Goal: Task Accomplishment & Management: Manage account settings

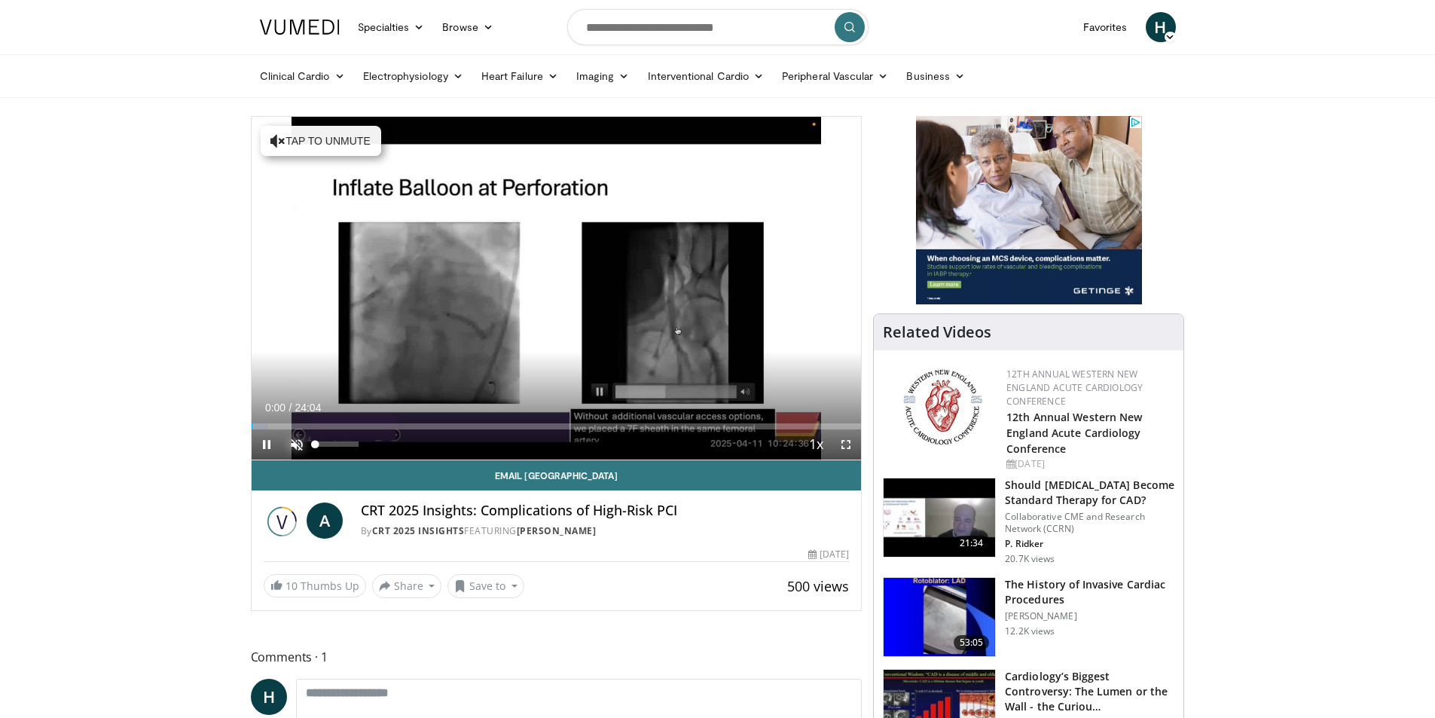
click at [298, 444] on span "Video Player" at bounding box center [297, 444] width 30 height 30
click at [847, 441] on span "Video Player" at bounding box center [846, 444] width 30 height 30
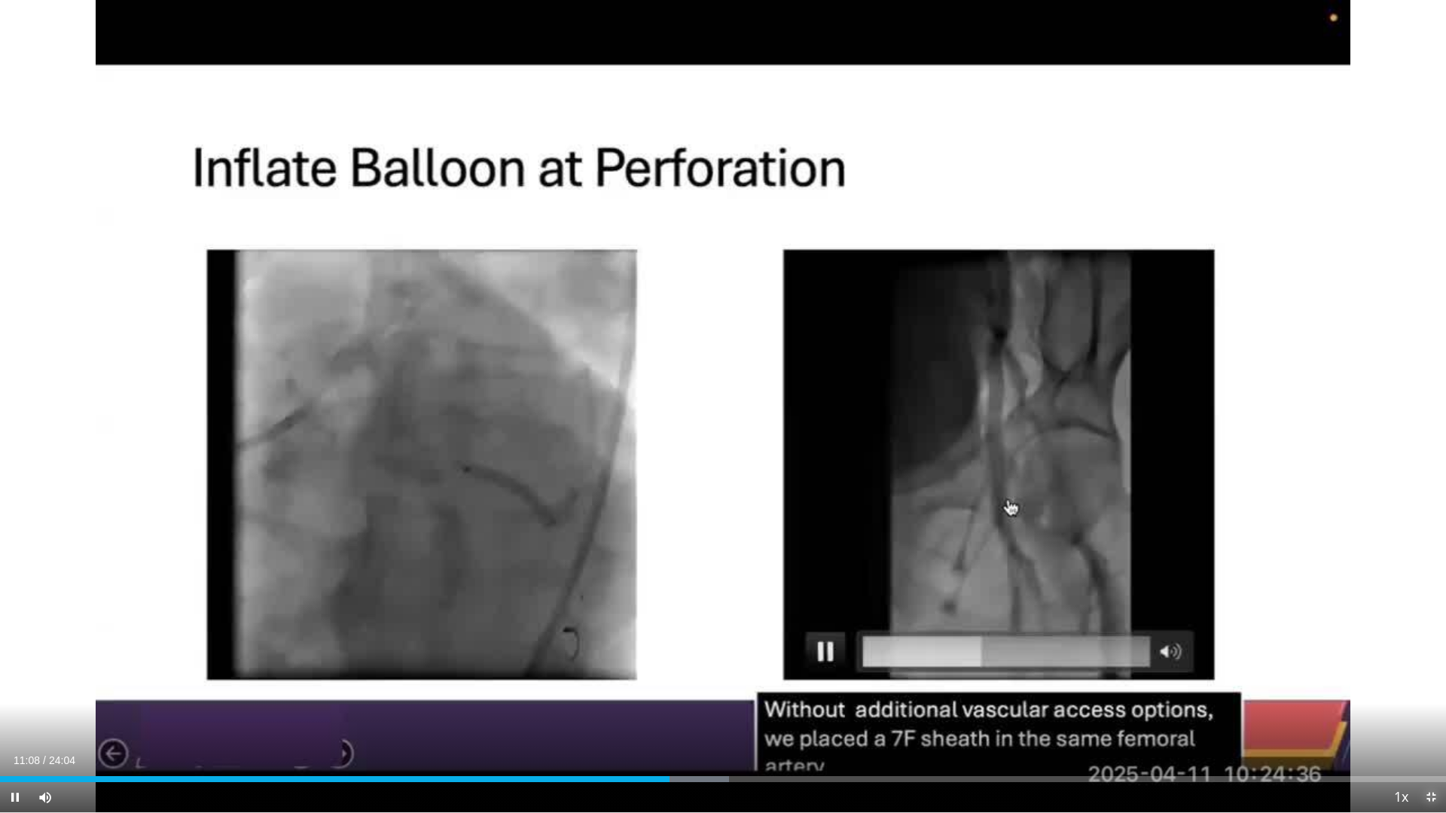
click at [1430, 717] on span "Video Player" at bounding box center [1431, 798] width 30 height 30
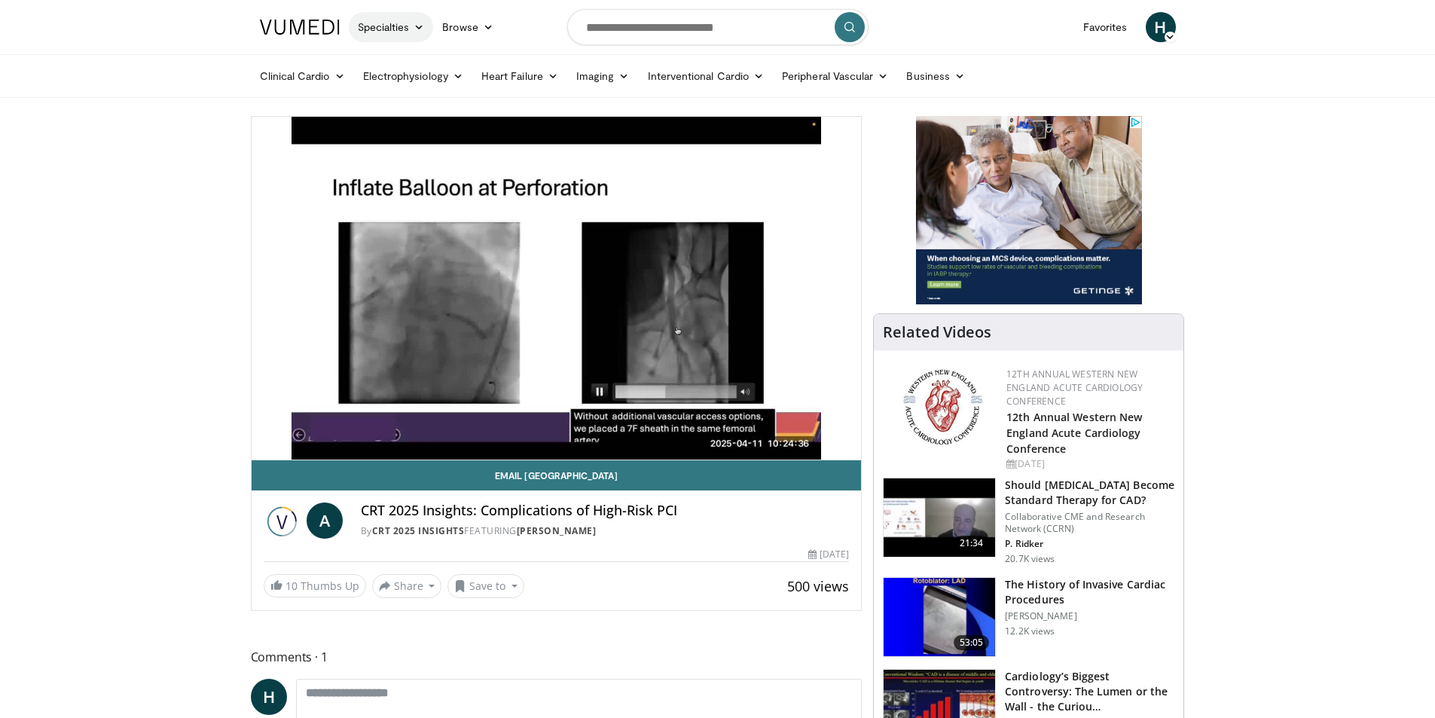
click at [396, 28] on link "Specialties" at bounding box center [391, 27] width 85 height 30
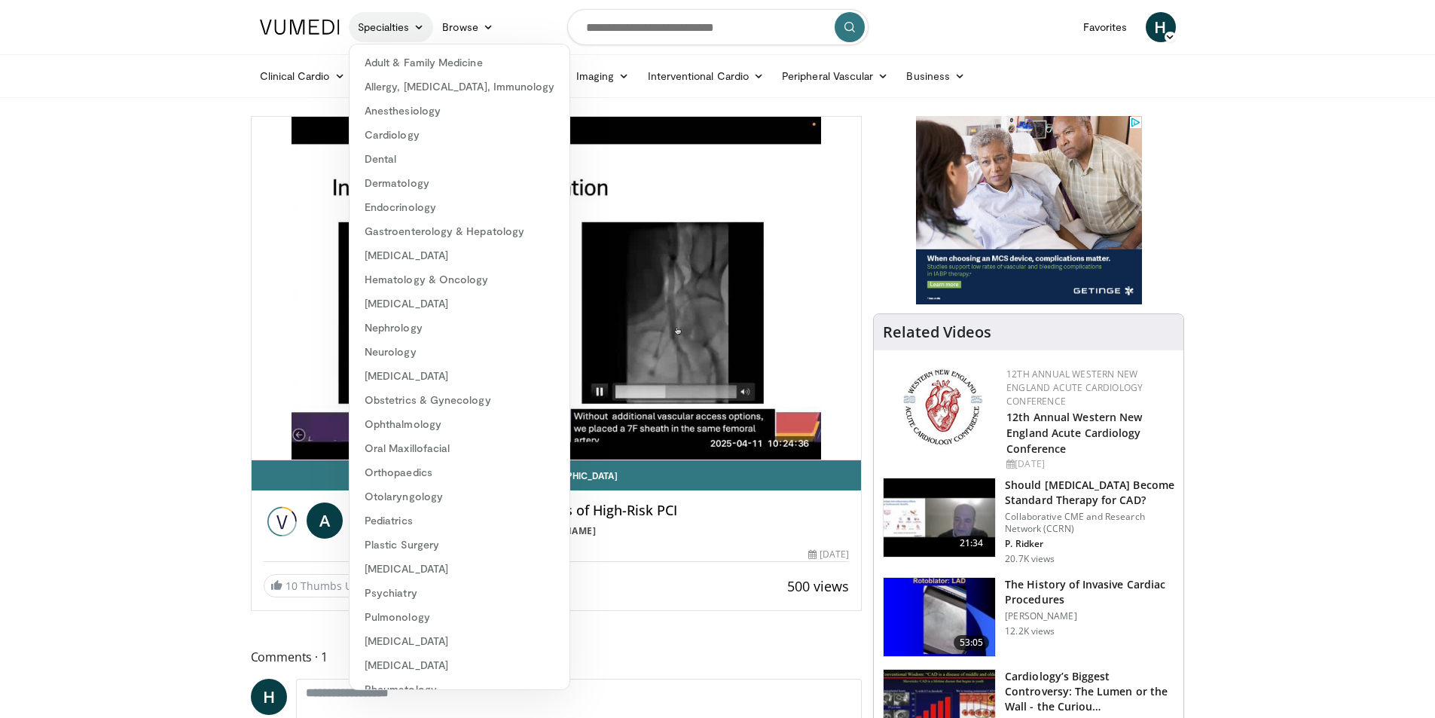
click at [397, 28] on link "Specialties" at bounding box center [391, 27] width 85 height 30
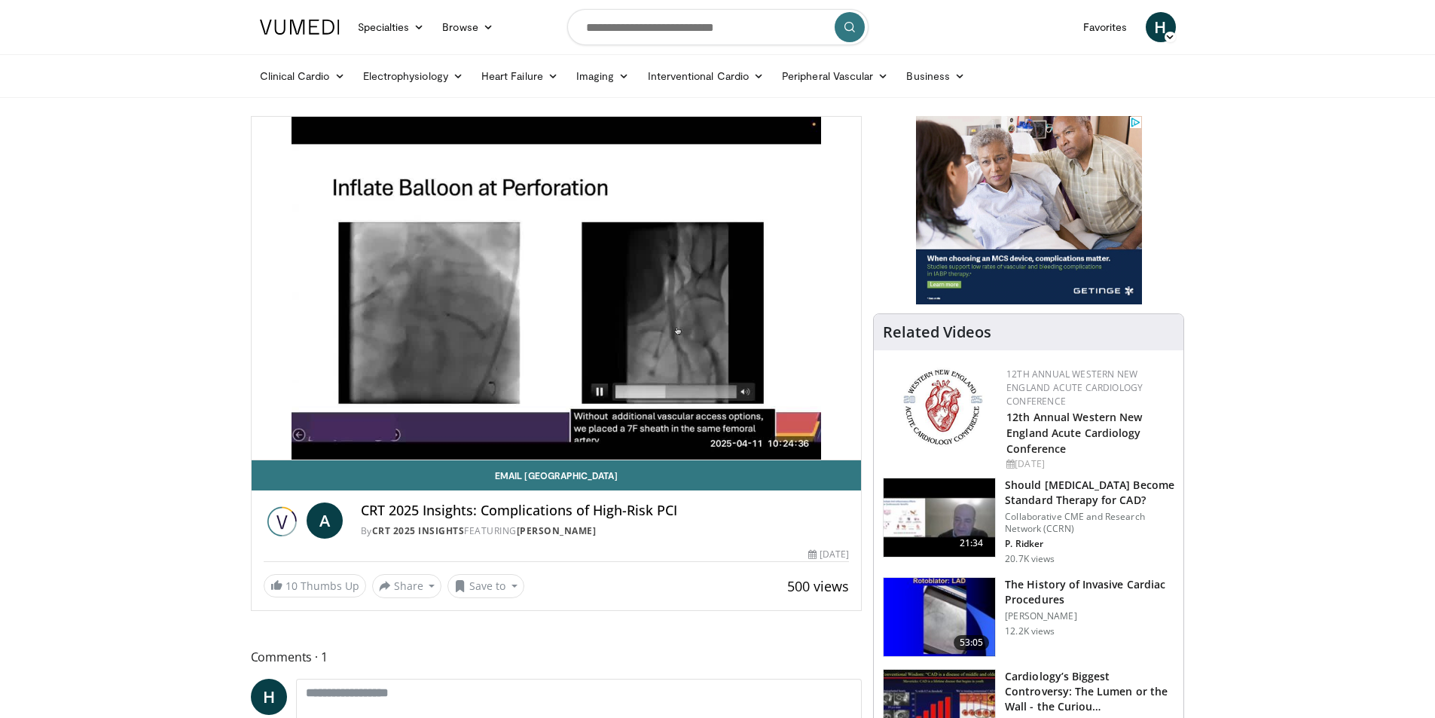
click at [1161, 26] on span "H" at bounding box center [1161, 27] width 30 height 30
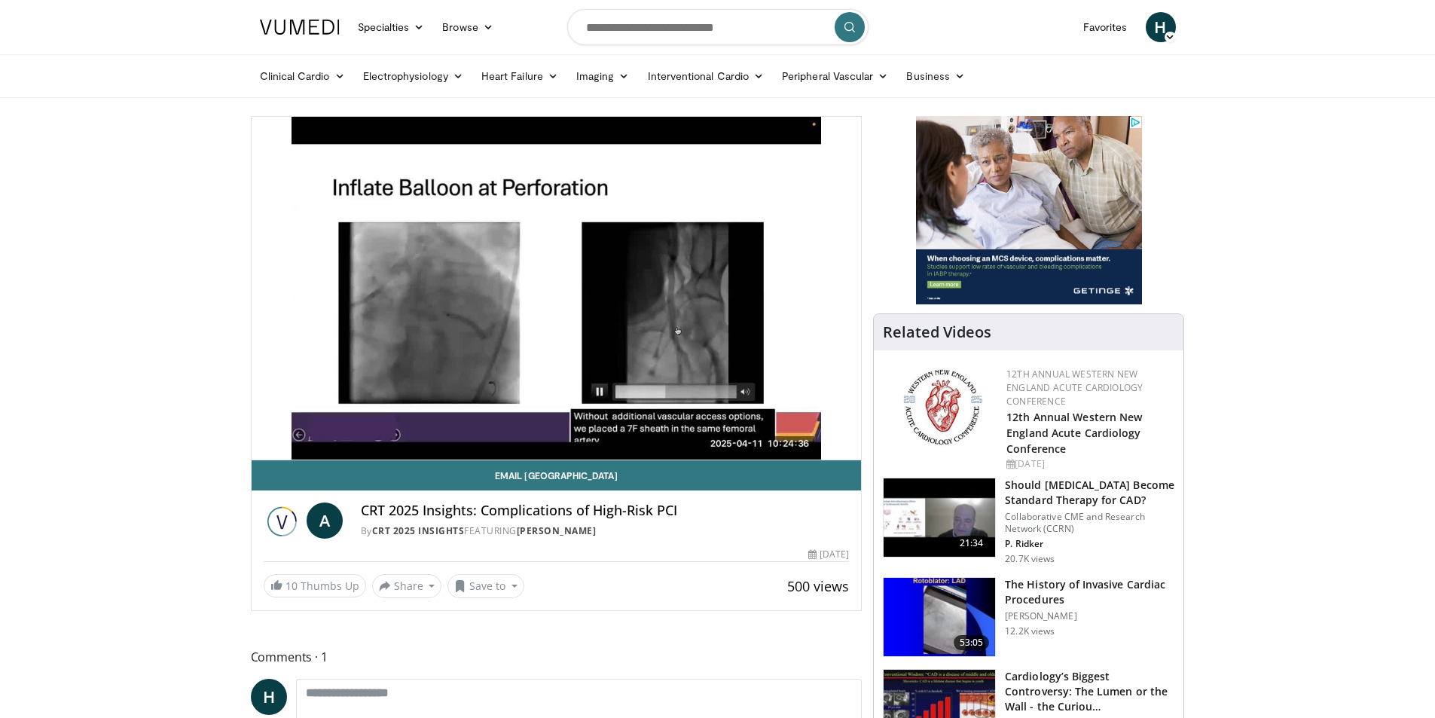
click at [562, 283] on div "10 seconds Tap to unmute" at bounding box center [557, 288] width 610 height 343
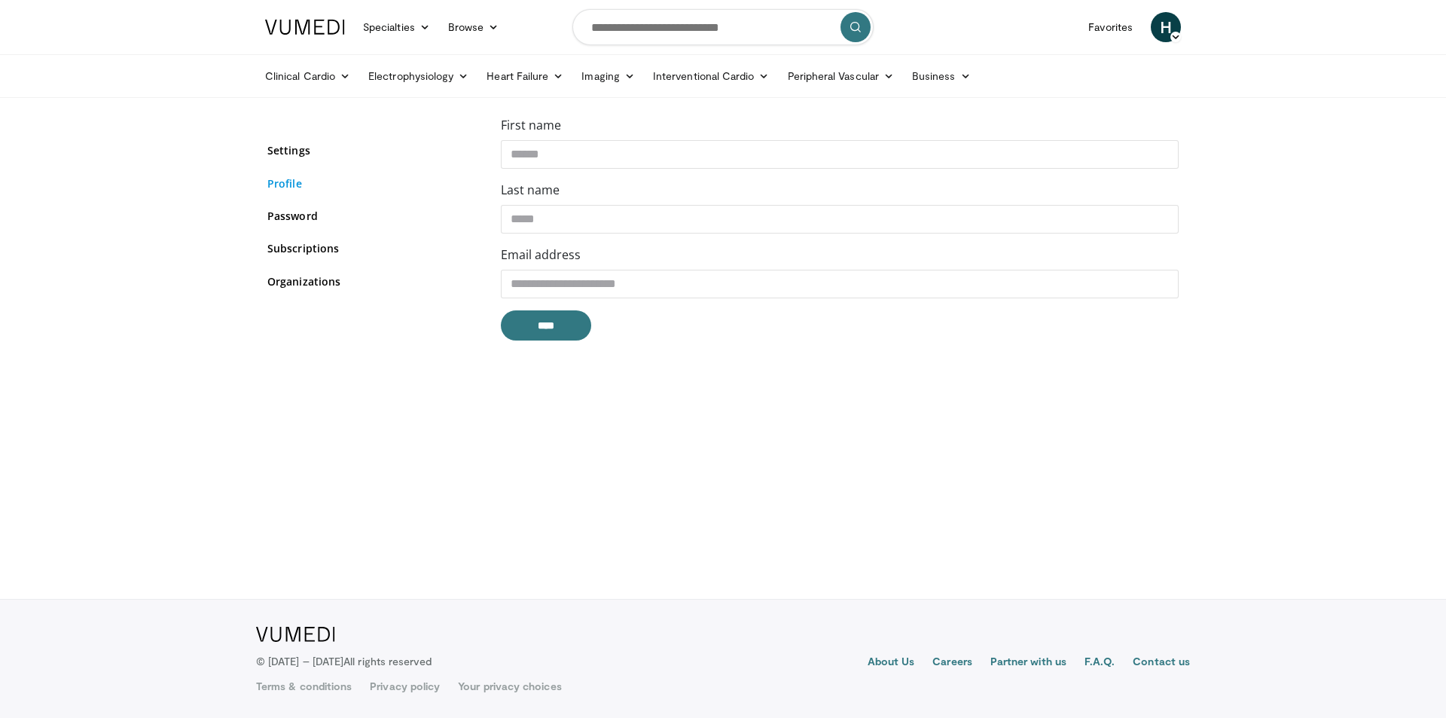
click at [305, 182] on link "Profile" at bounding box center [372, 183] width 211 height 16
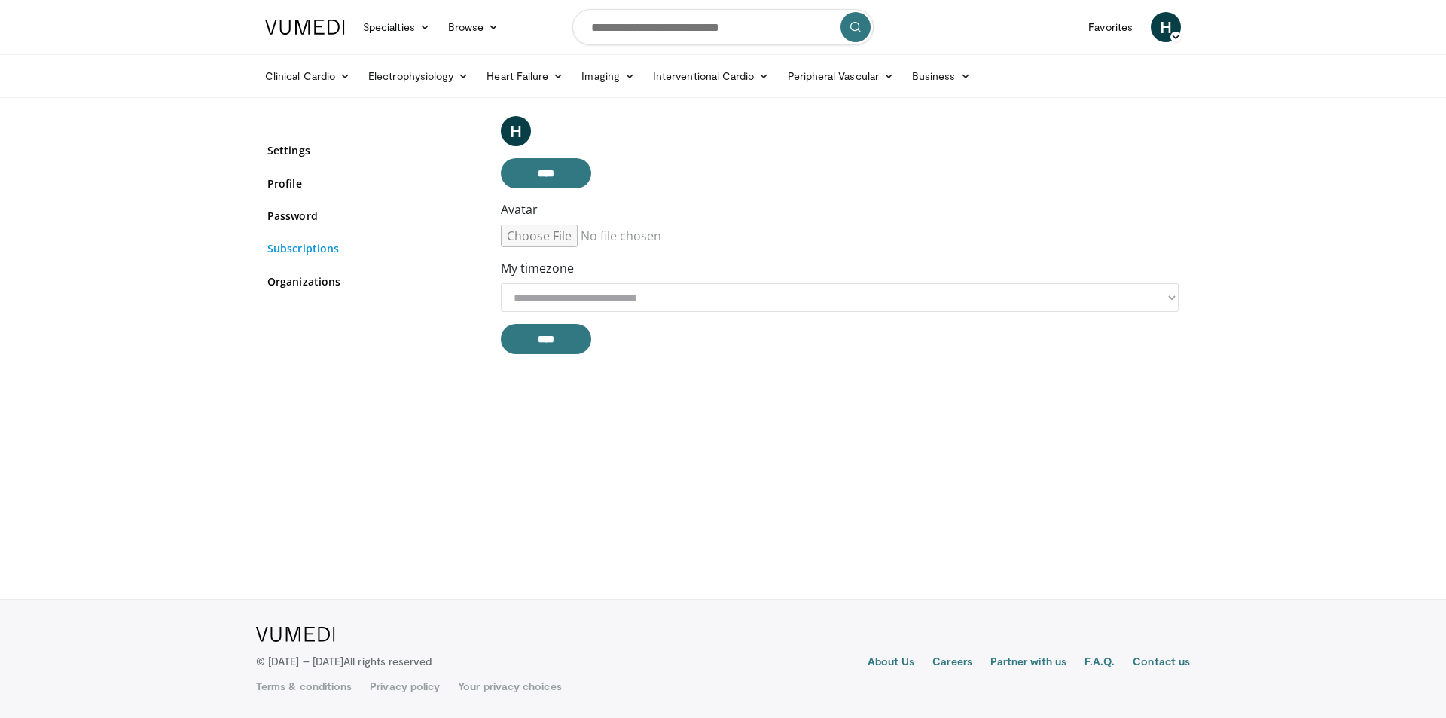
click at [303, 251] on link "Subscriptions" at bounding box center [372, 248] width 211 height 16
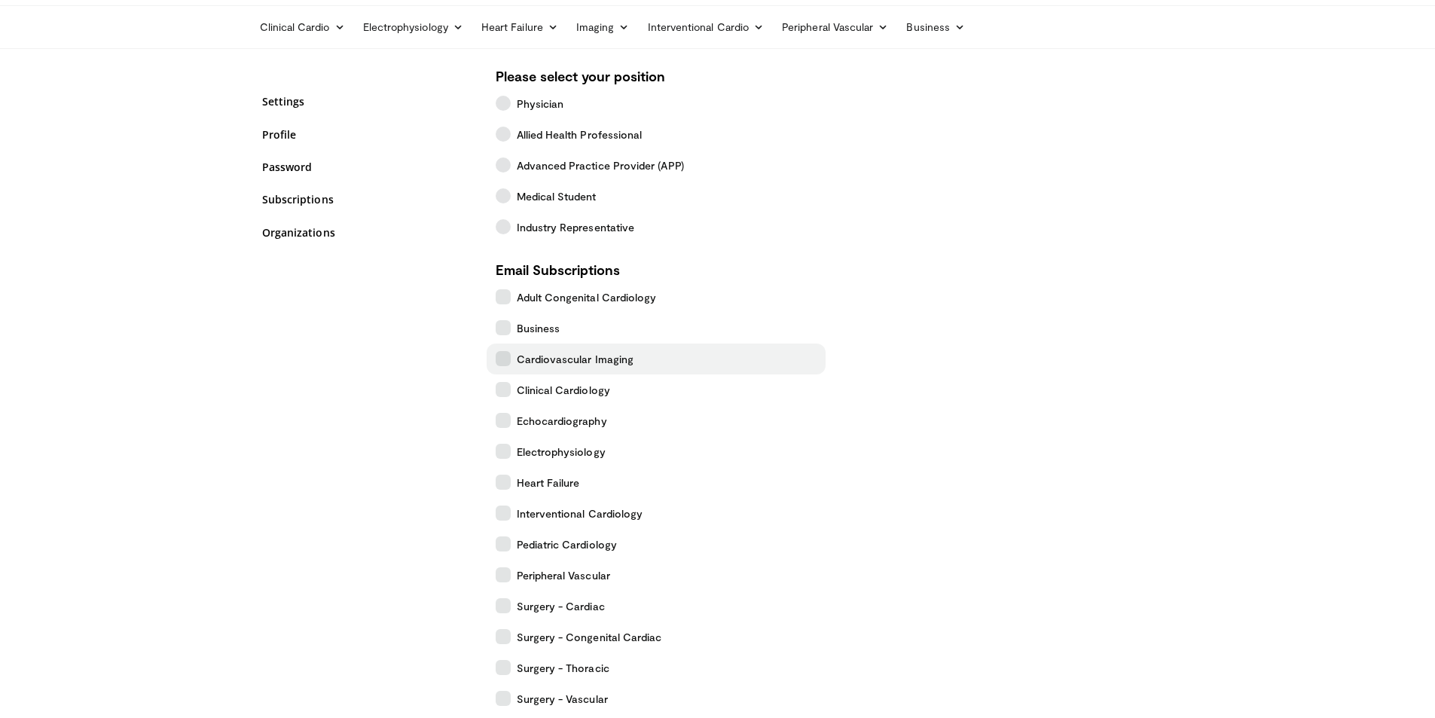
scroll to position [75, 0]
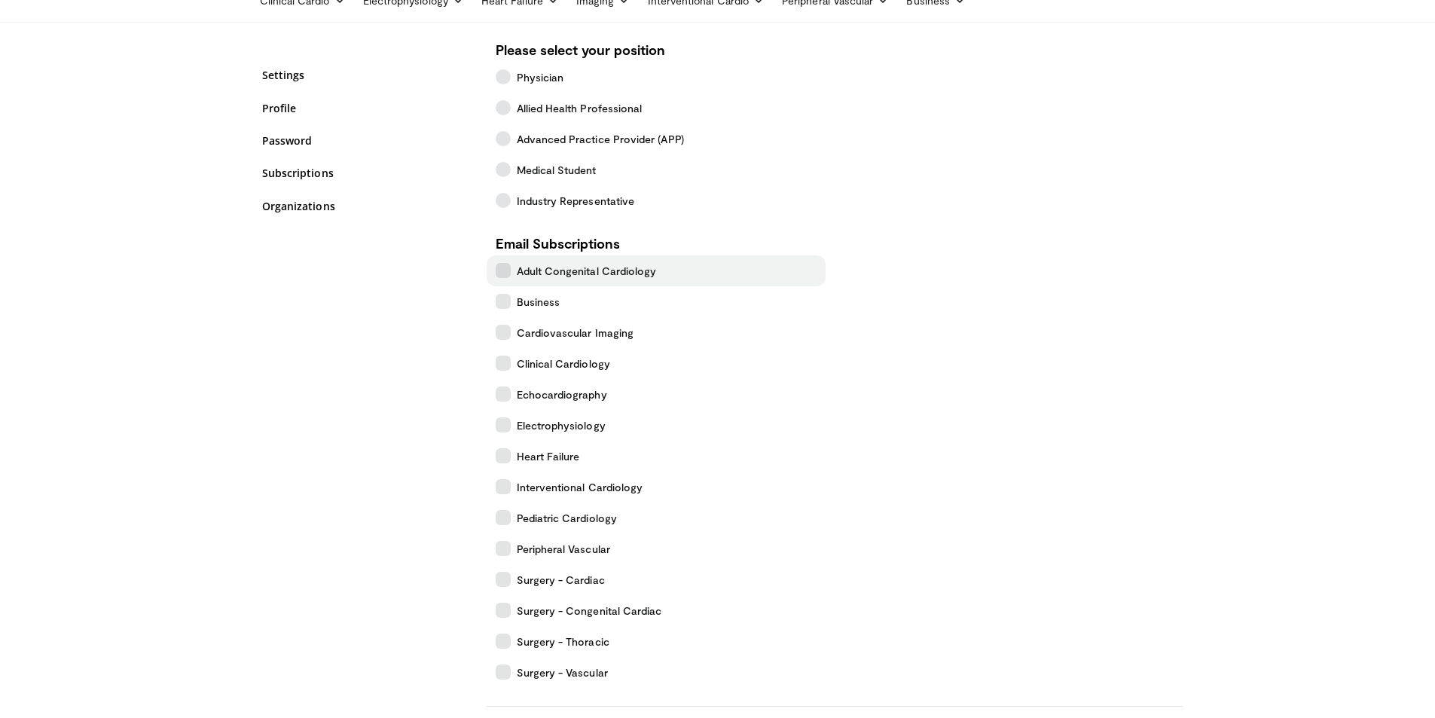
click at [502, 271] on icon at bounding box center [503, 270] width 15 height 15
click at [505, 427] on icon at bounding box center [503, 424] width 15 height 15
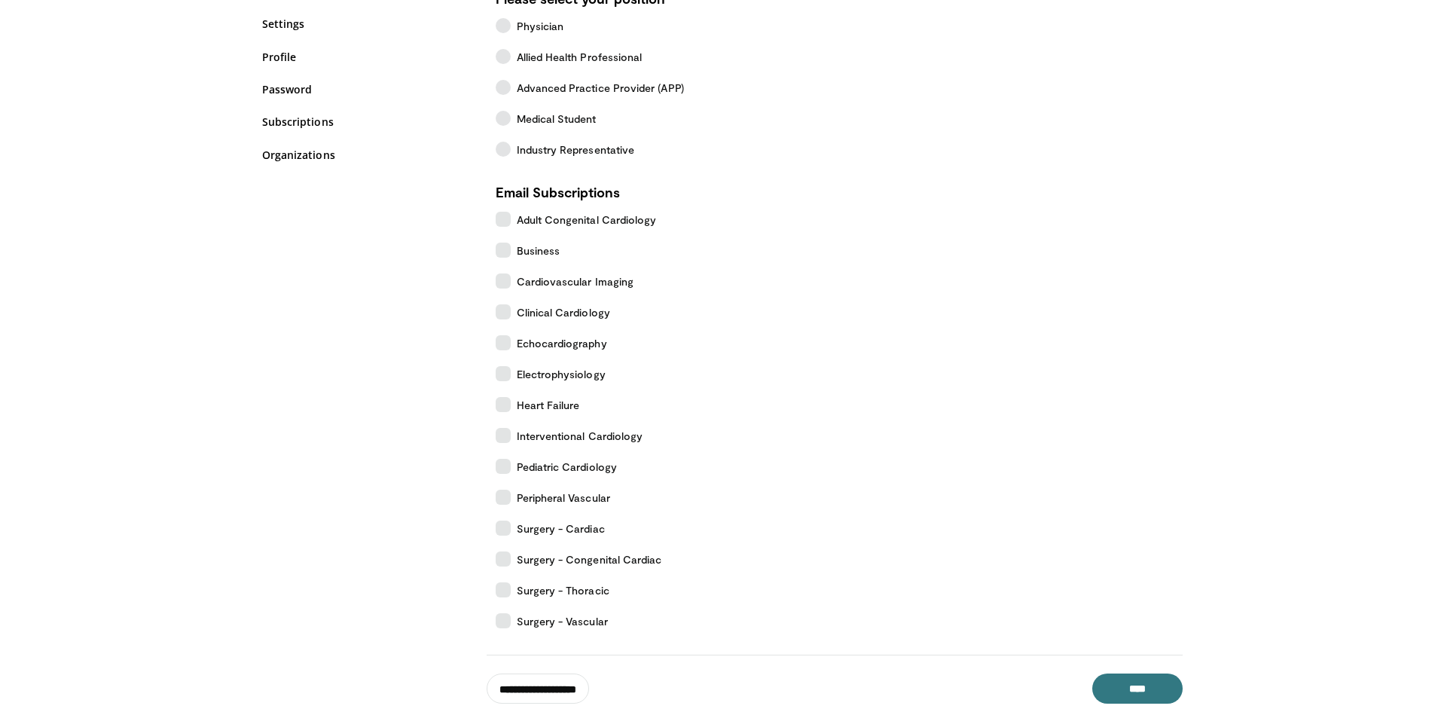
scroll to position [226, 0]
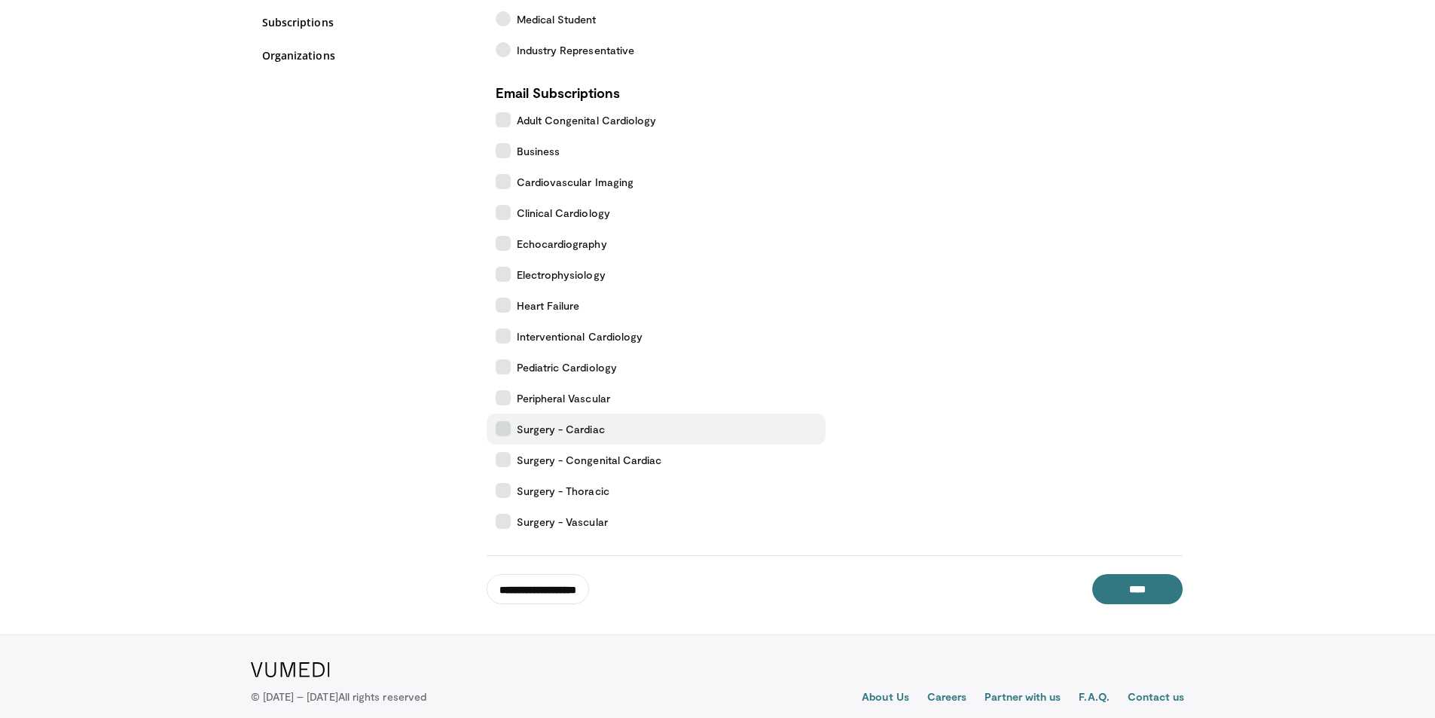
click at [507, 423] on icon at bounding box center [503, 428] width 15 height 15
click at [1139, 586] on input "****" at bounding box center [1137, 589] width 90 height 30
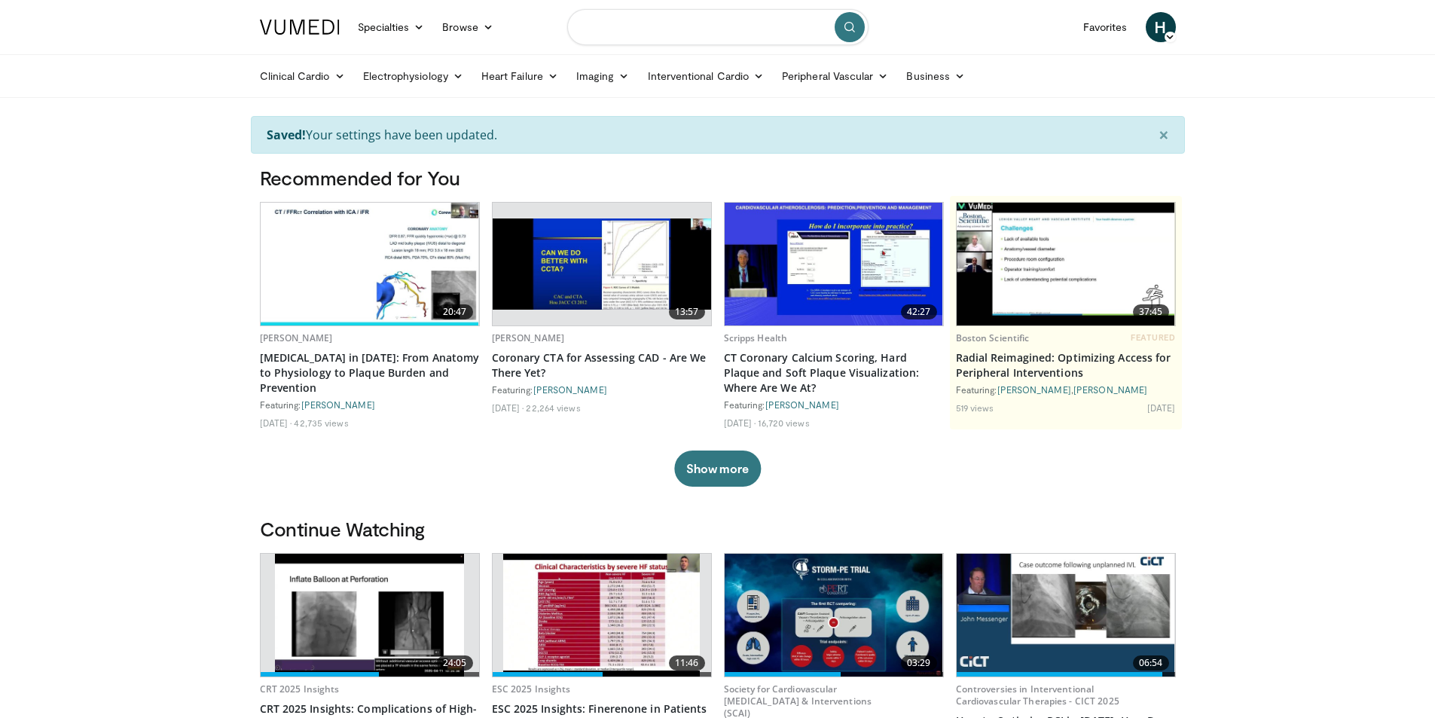
click at [679, 35] on input "Search topics, interventions" at bounding box center [717, 27] width 301 height 36
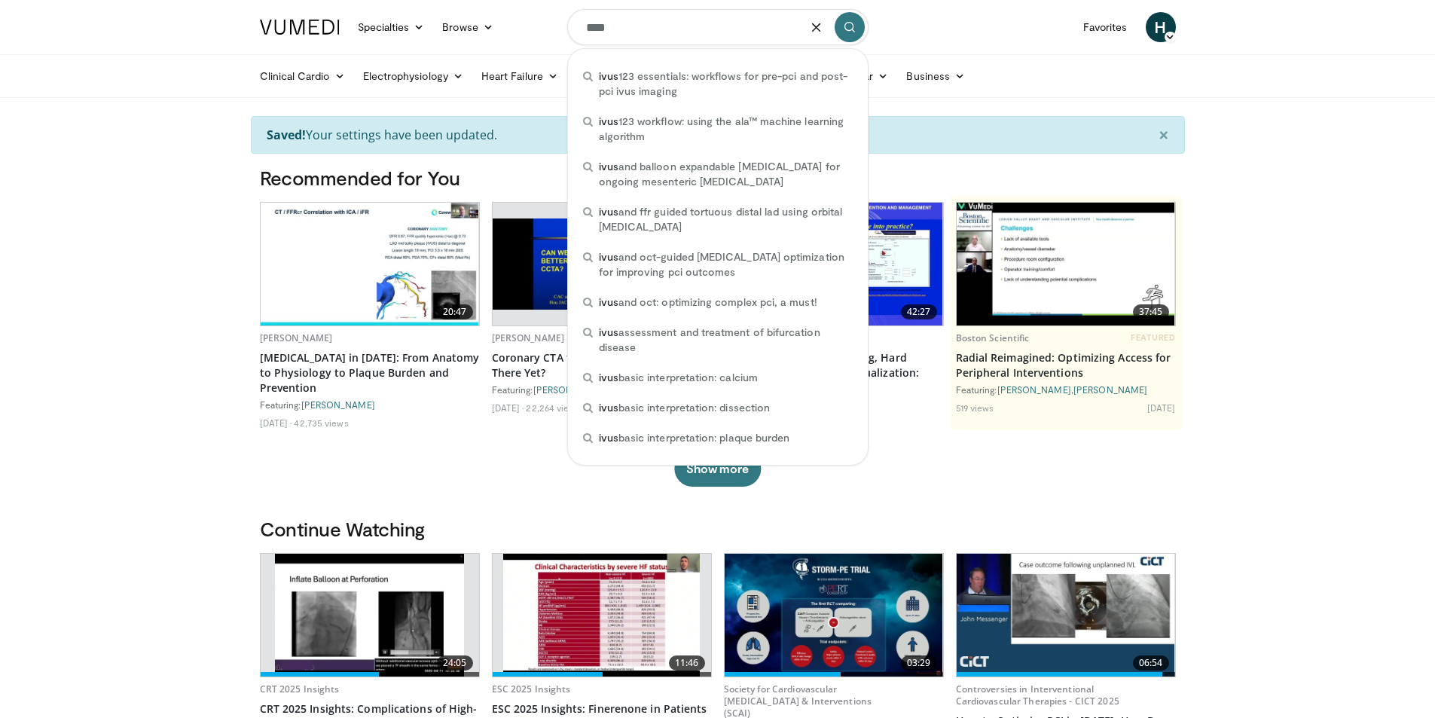
click at [750, 80] on span "ivus 123 essentials: workflows for pre-pci and post-pci ivus imaging" at bounding box center [726, 84] width 254 height 30
type input "**********"
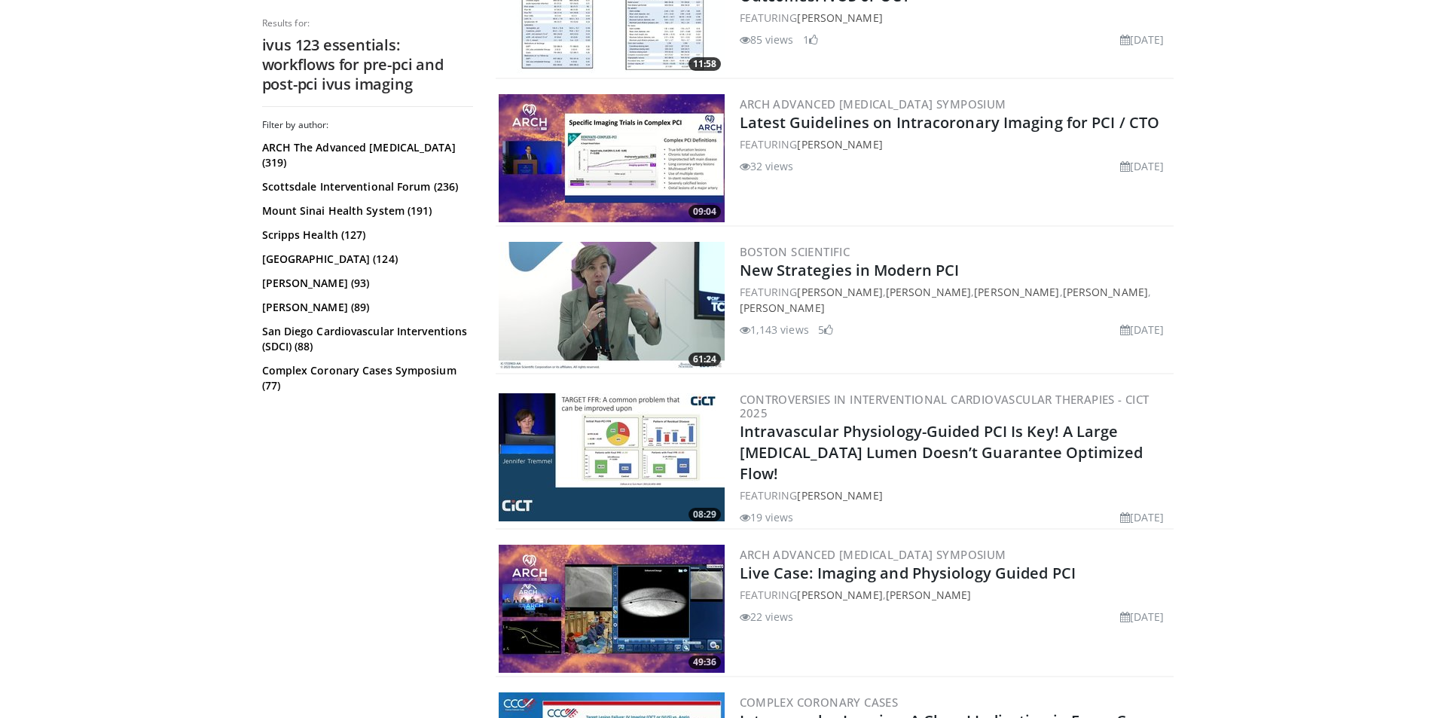
scroll to position [1205, 0]
